Goal: Navigation & Orientation: Find specific page/section

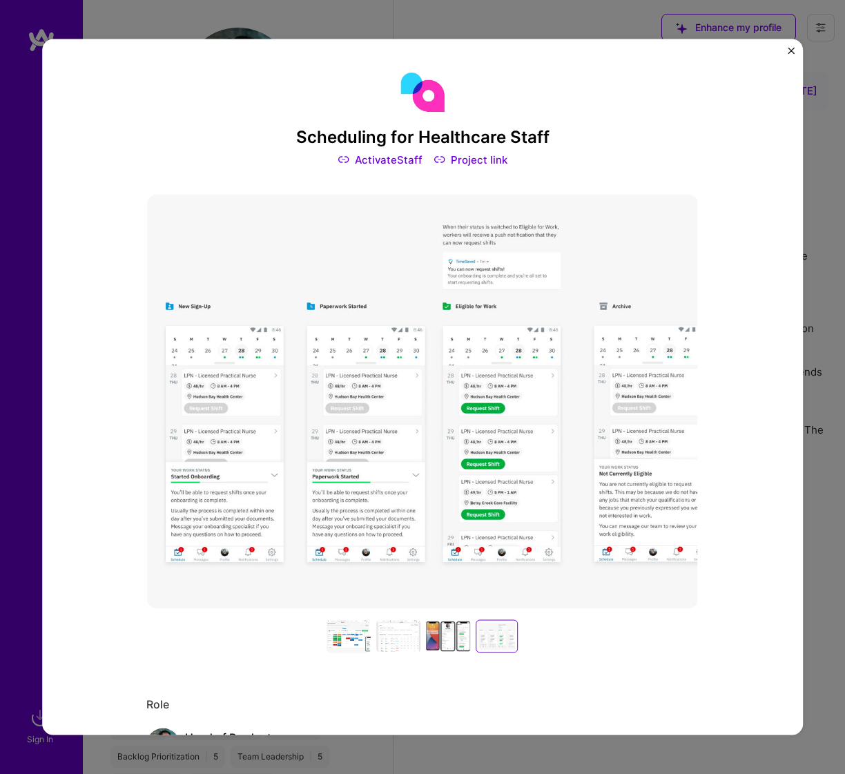
click at [791, 48] on img "Close" at bounding box center [791, 50] width 7 height 7
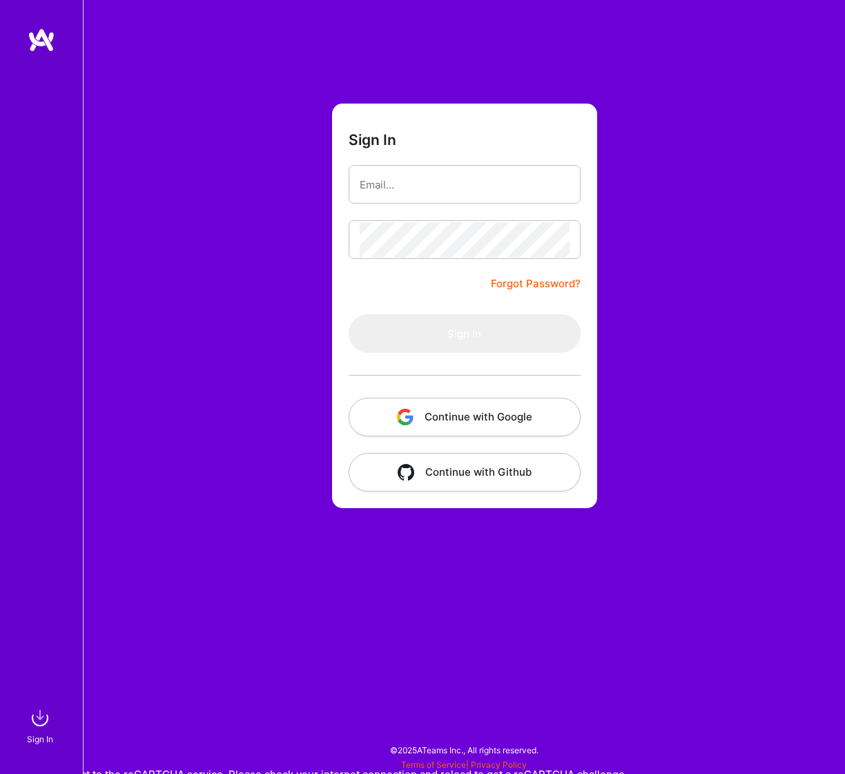
click at [566, 10] on div "Sign In Forgot Password? Sign In Continue with Google Continue with Github" at bounding box center [464, 387] width 762 height 774
click at [512, 422] on button "Continue with Google" at bounding box center [465, 417] width 232 height 39
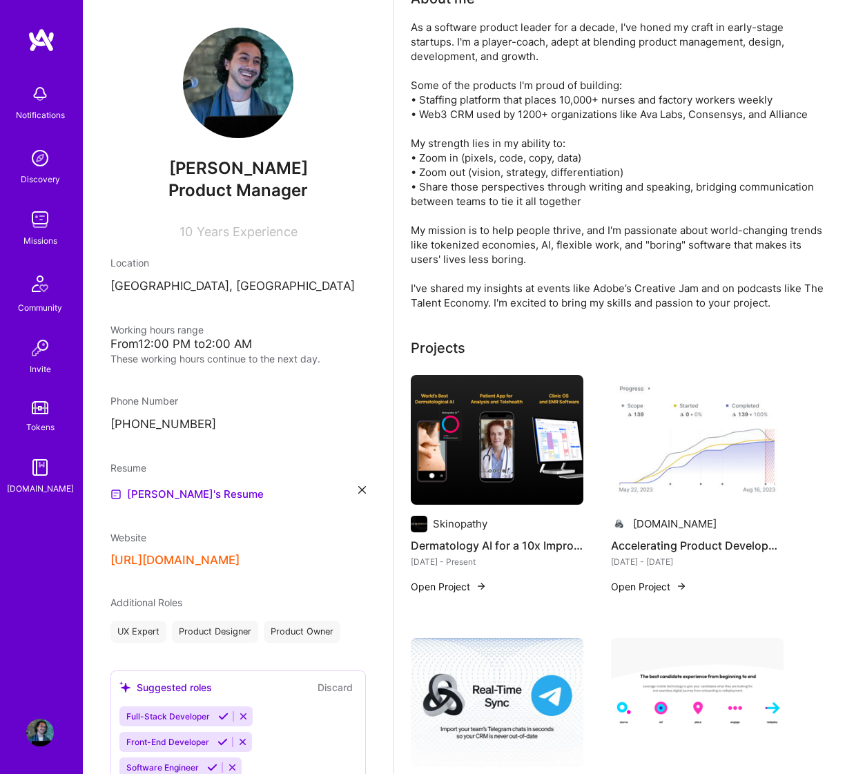
scroll to position [211, 0]
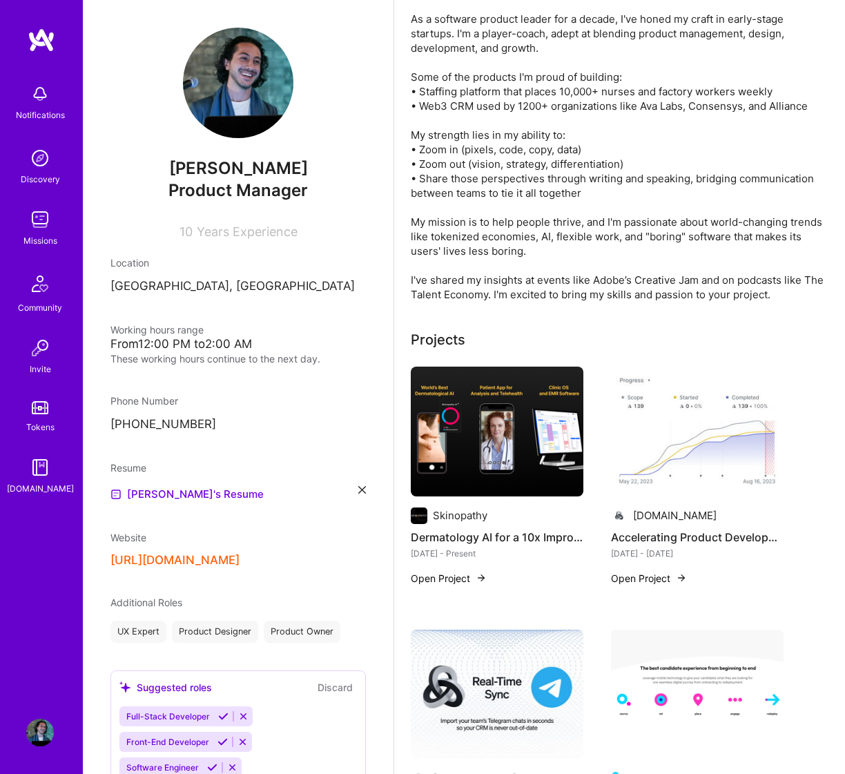
click at [447, 572] on button "Open Project" at bounding box center [449, 578] width 76 height 15
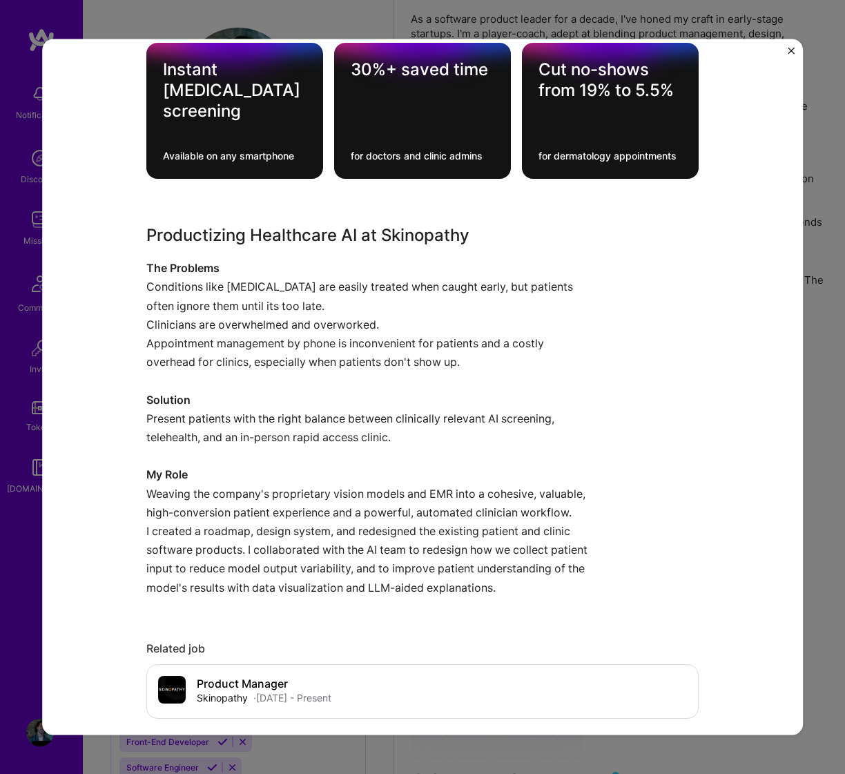
scroll to position [1070, 0]
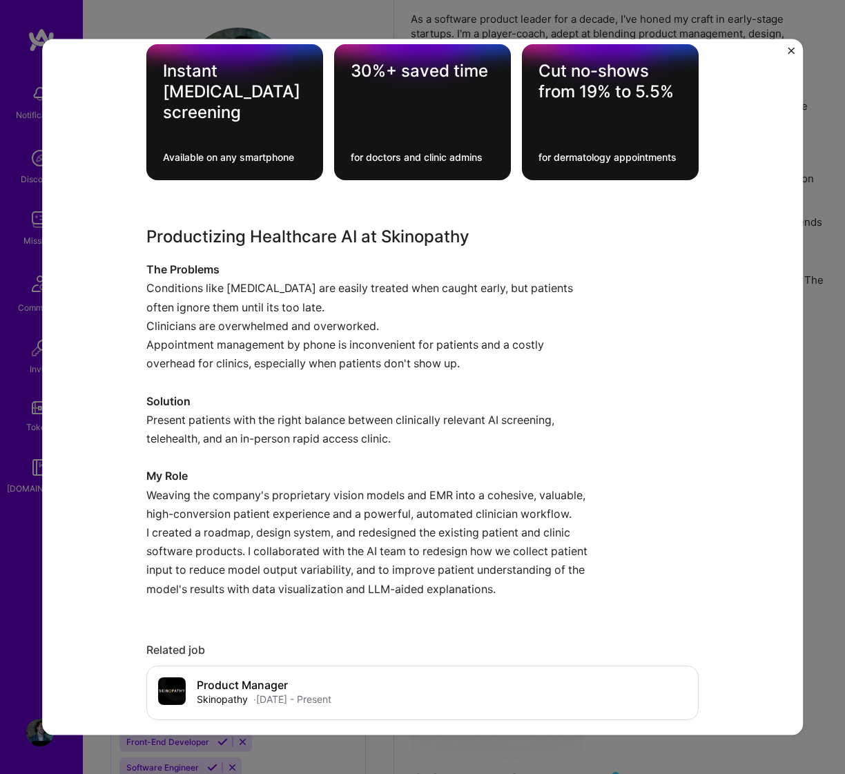
click at [653, 375] on div "Productizing Healthcare AI at Skinopathy The Problems Conditions like [MEDICAL_…" at bounding box center [422, 411] width 552 height 374
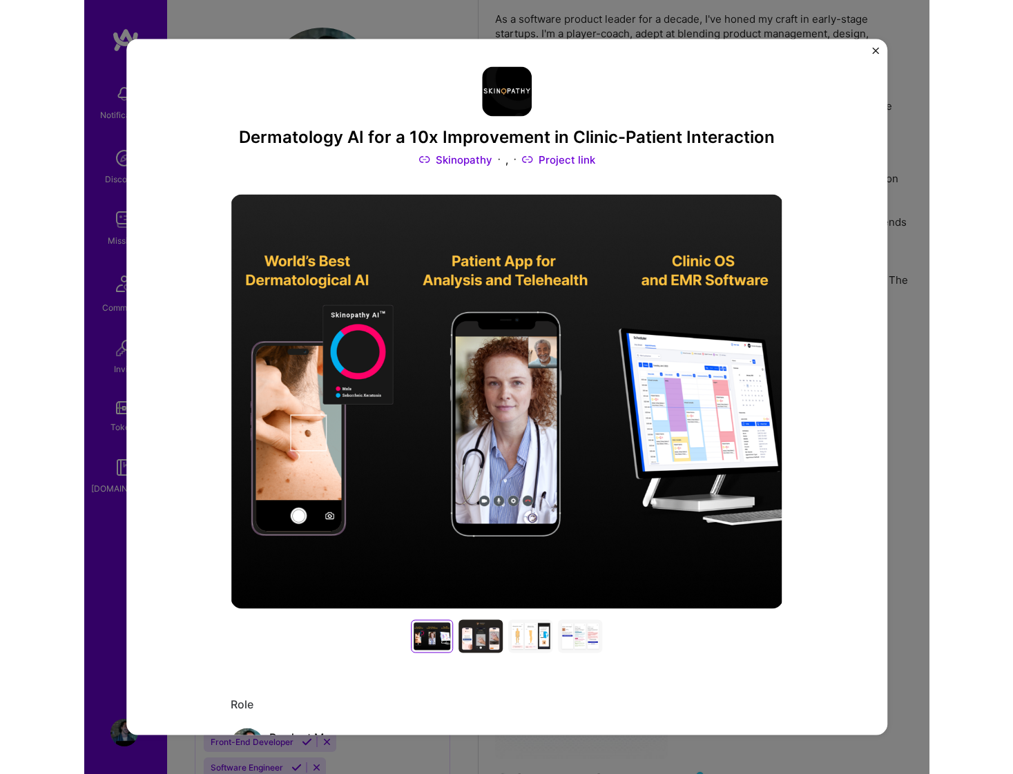
scroll to position [0, 0]
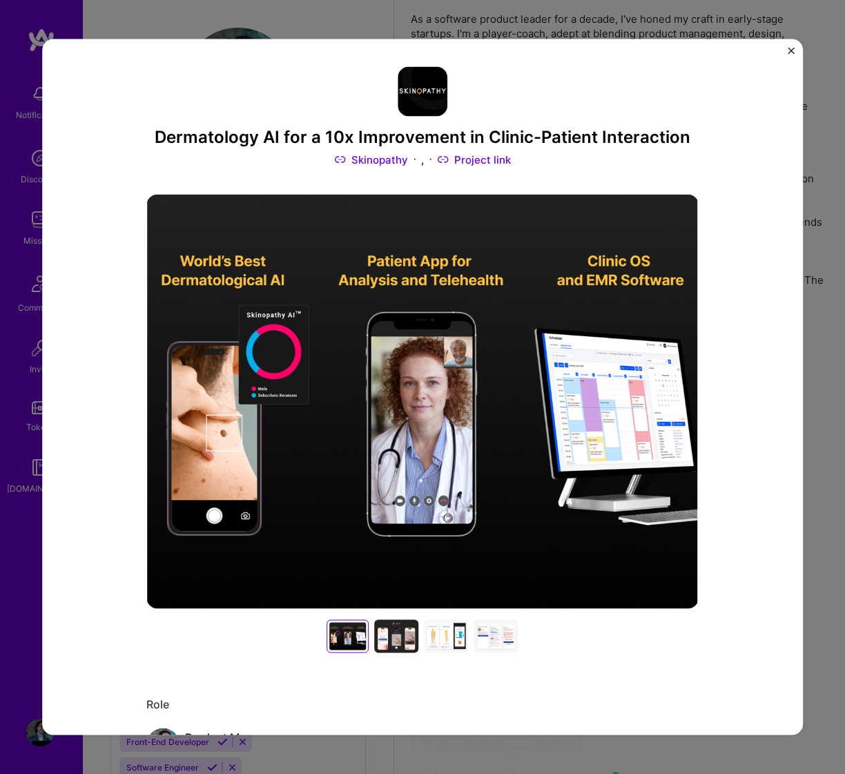
click at [791, 50] on img "Close" at bounding box center [791, 50] width 7 height 7
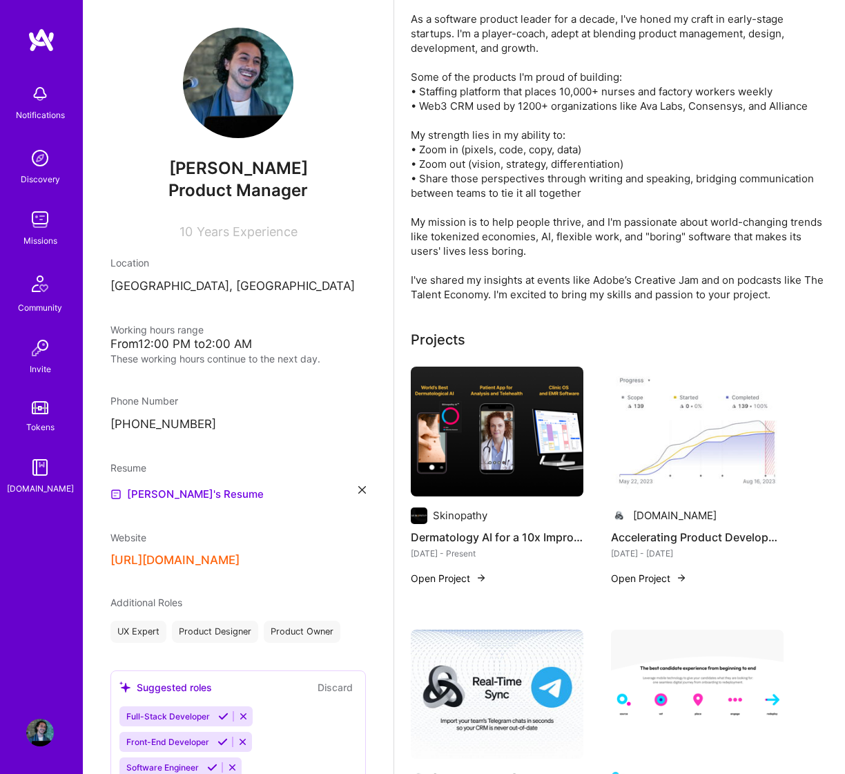
click at [474, 426] on img at bounding box center [497, 432] width 173 height 130
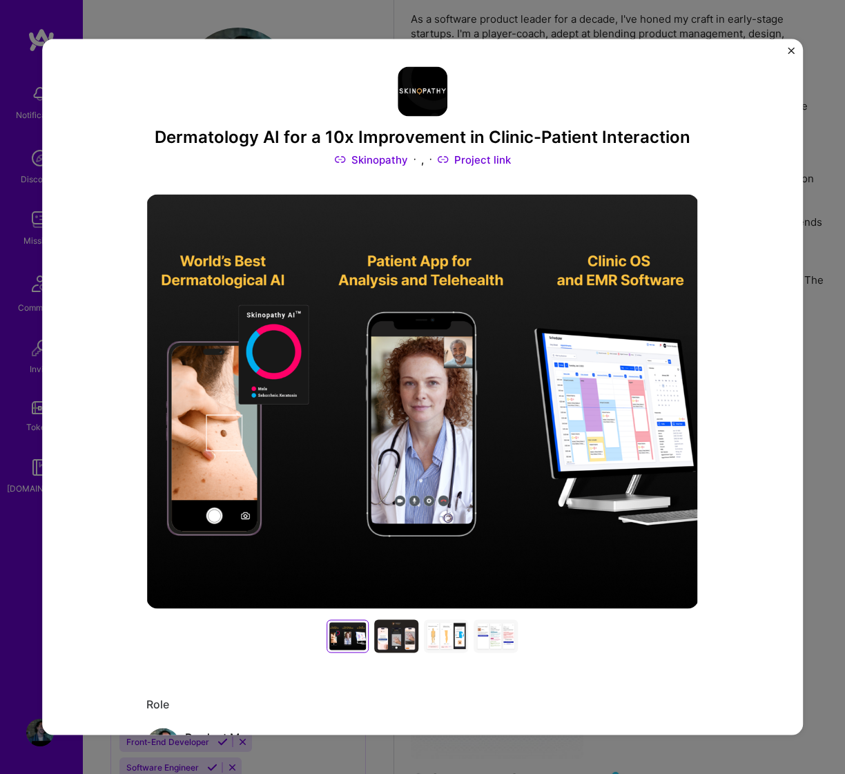
click at [791, 48] on img "Close" at bounding box center [791, 50] width 7 height 7
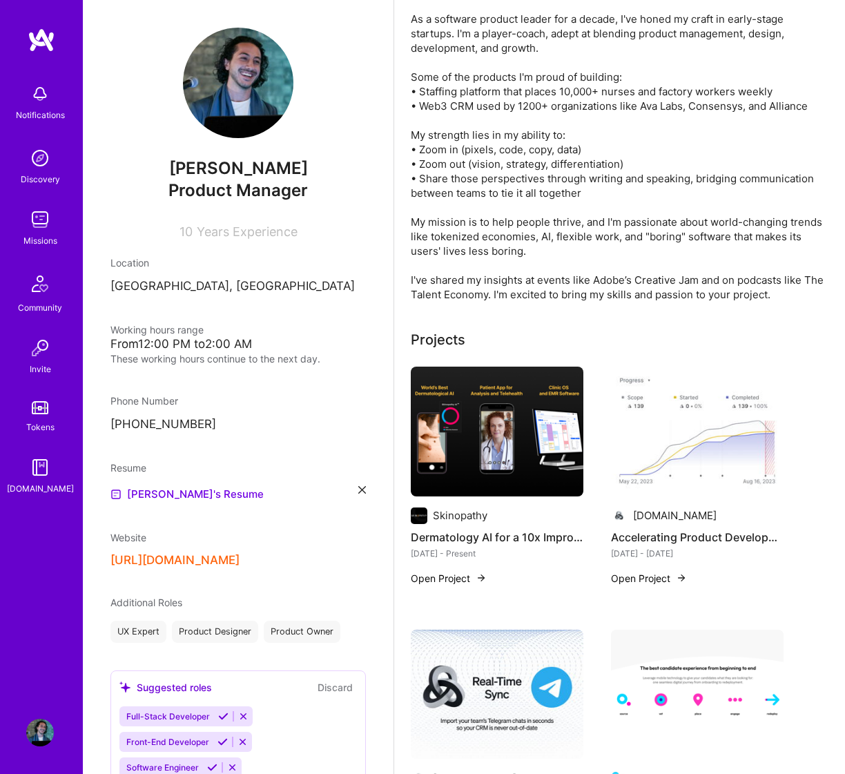
click at [604, 347] on div "Projects" at bounding box center [620, 339] width 418 height 21
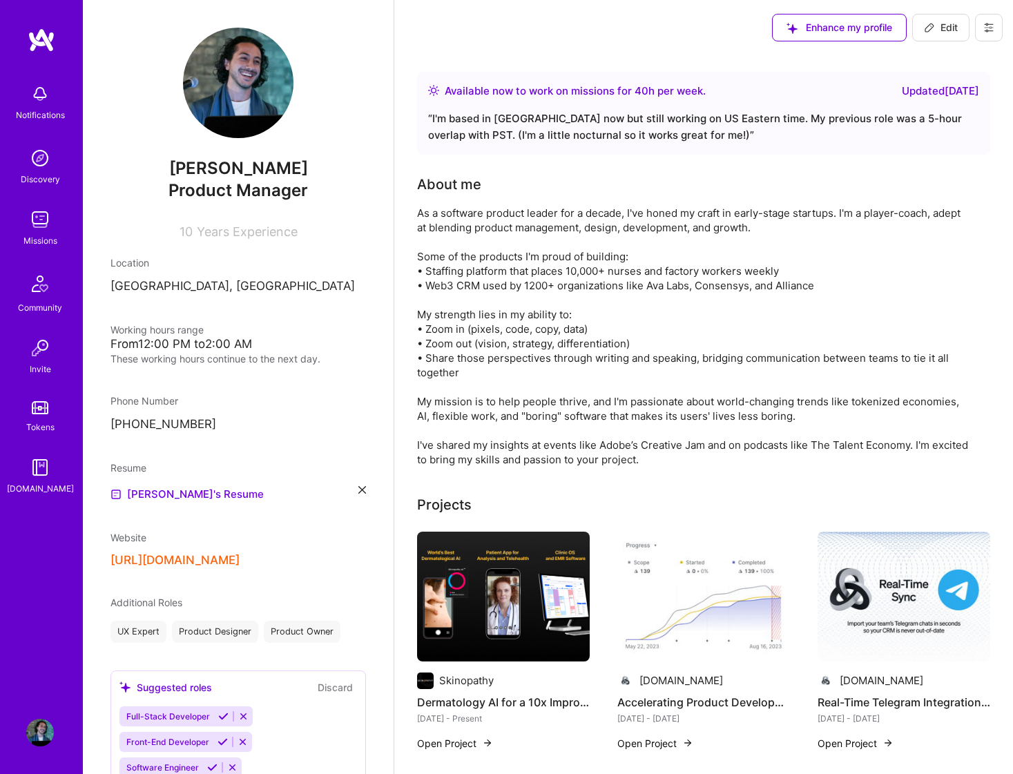
click at [673, 148] on div "Available now to work on missions for 40 h per week . Updated [DATE] “ I'm base…" at bounding box center [703, 113] width 573 height 83
